Goal: Task Accomplishment & Management: Use online tool/utility

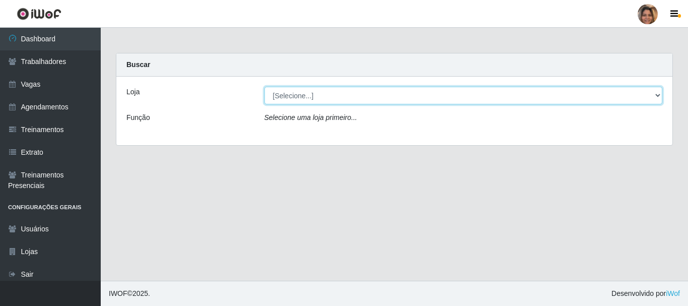
click at [654, 93] on select "[Selecione...] Mar Vermelho - CEASA Mar Vermelho - Centro de Distribuição" at bounding box center [463, 96] width 398 height 18
select select "474"
click at [264, 87] on select "[Selecione...] Mar Vermelho - CEASA Mar Vermelho - Centro de Distribuição" at bounding box center [463, 96] width 398 height 18
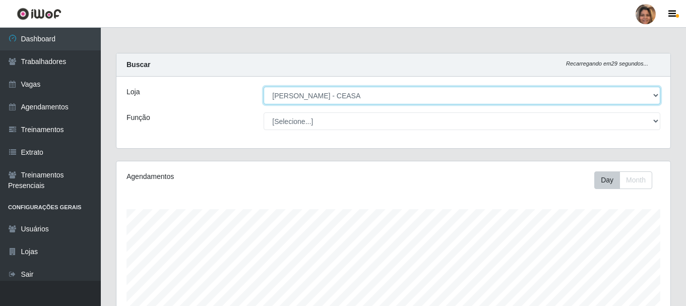
scroll to position [209, 554]
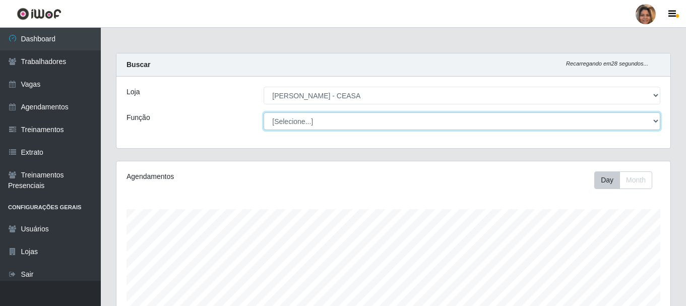
click at [311, 122] on select "[Selecione...] Repositor Repositor + Repositor ++" at bounding box center [461, 121] width 396 height 18
select select "24"
click at [263, 112] on select "[Selecione...] Repositor Repositor + Repositor ++" at bounding box center [461, 121] width 396 height 18
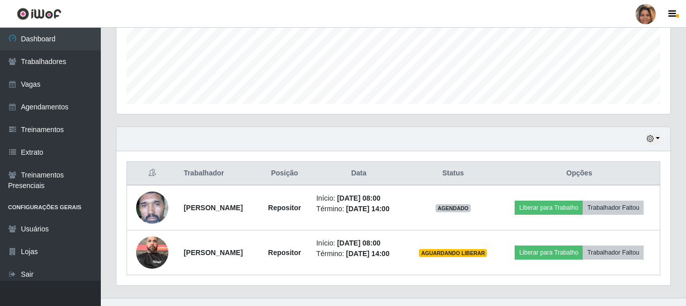
scroll to position [274, 0]
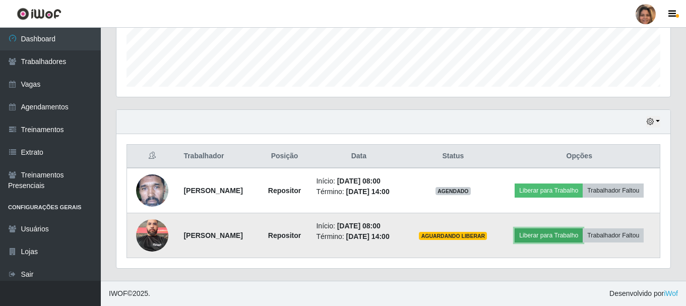
click at [532, 233] on button "Liberar para Trabalho" at bounding box center [548, 235] width 68 height 14
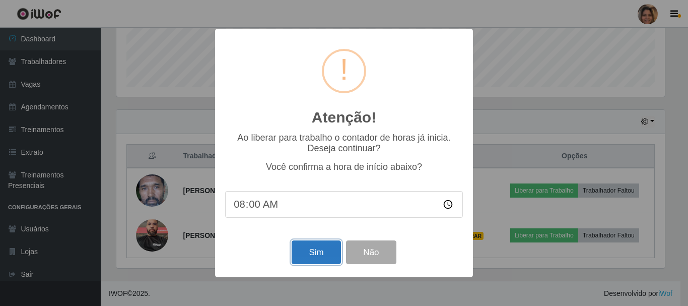
click at [304, 251] on button "Sim" at bounding box center [316, 252] width 49 height 24
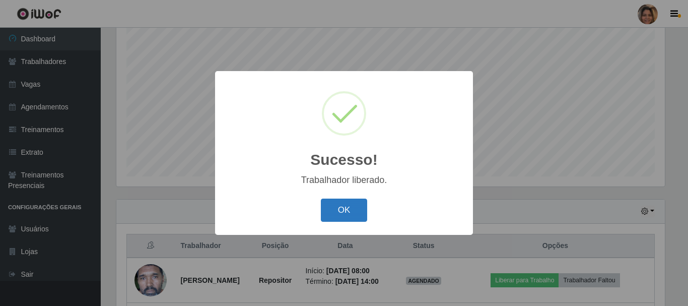
click at [330, 211] on button "OK" at bounding box center [344, 210] width 47 height 24
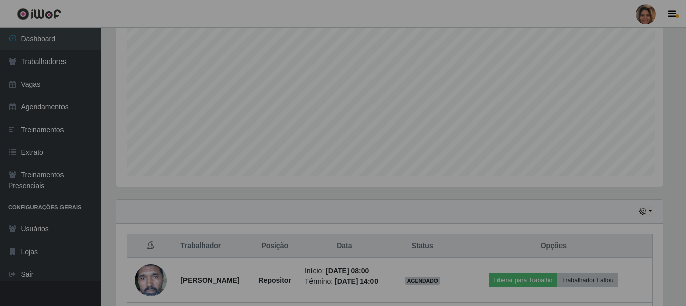
scroll to position [209, 554]
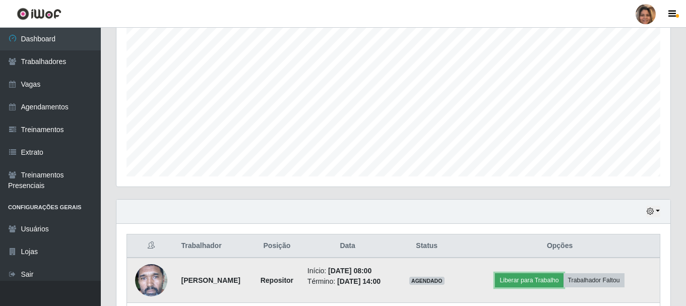
click at [528, 281] on button "Liberar para Trabalho" at bounding box center [529, 280] width 68 height 14
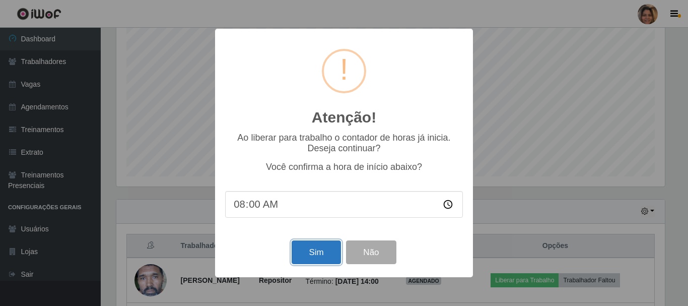
click at [328, 251] on button "Sim" at bounding box center [316, 252] width 49 height 24
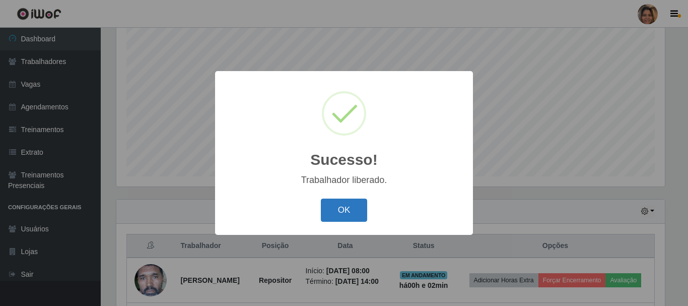
click at [344, 203] on button "OK" at bounding box center [344, 210] width 47 height 24
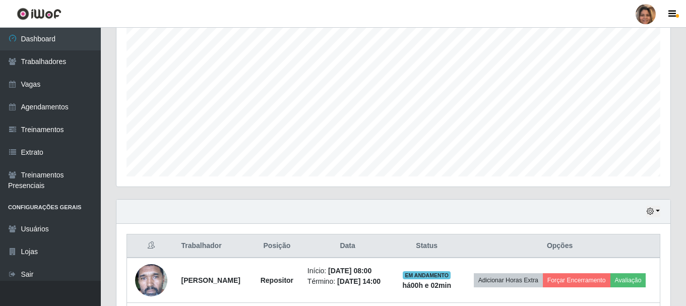
scroll to position [209, 554]
